Goal: Navigation & Orientation: Find specific page/section

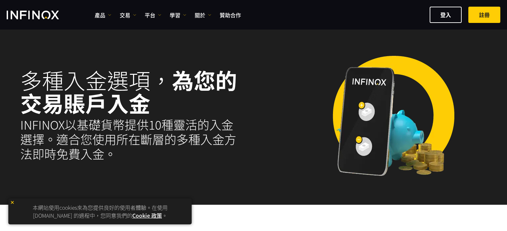
select select "***"
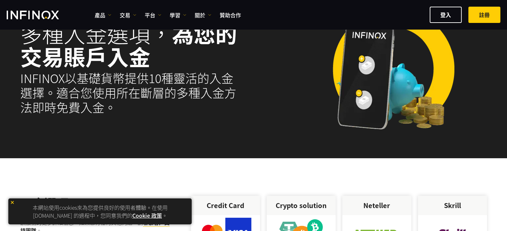
click at [148, 217] on link "Cookie 政策" at bounding box center [147, 216] width 30 height 8
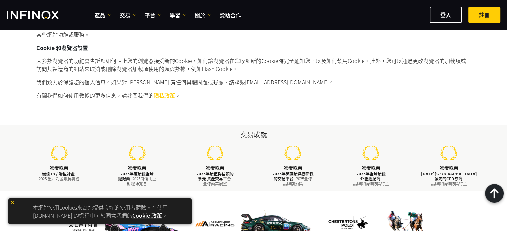
scroll to position [264, 0]
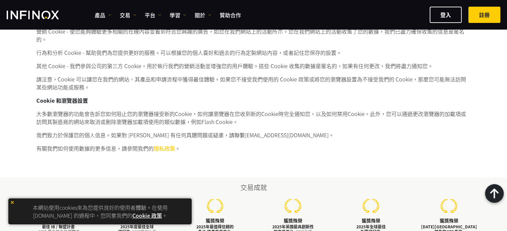
click at [143, 218] on link "Cookie 政策" at bounding box center [147, 216] width 30 height 8
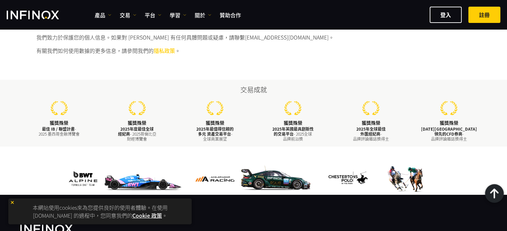
scroll to position [433, 0]
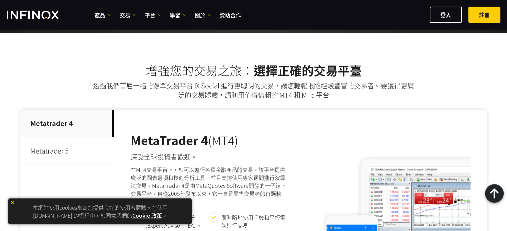
click at [11, 203] on img at bounding box center [12, 202] width 5 height 5
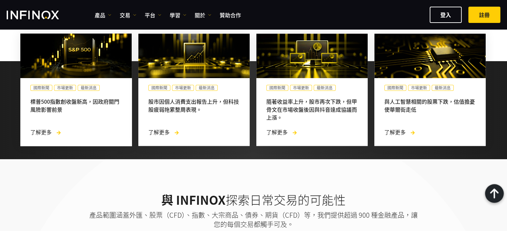
scroll to position [599, 0]
